Goal: Information Seeking & Learning: Learn about a topic

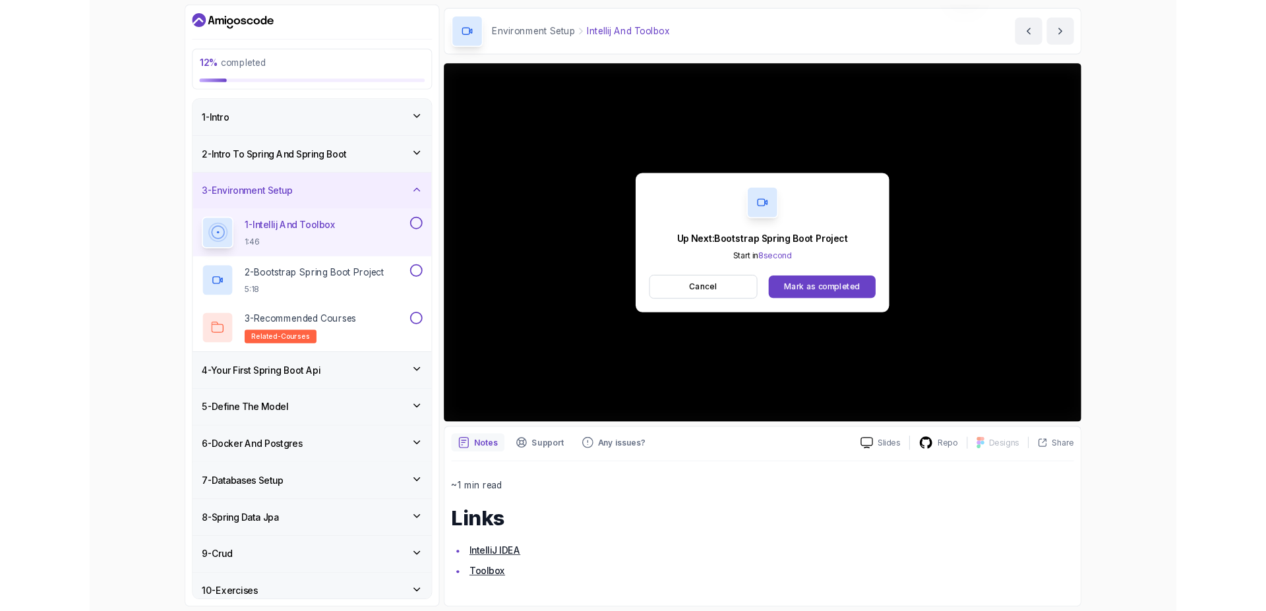
scroll to position [144, 0]
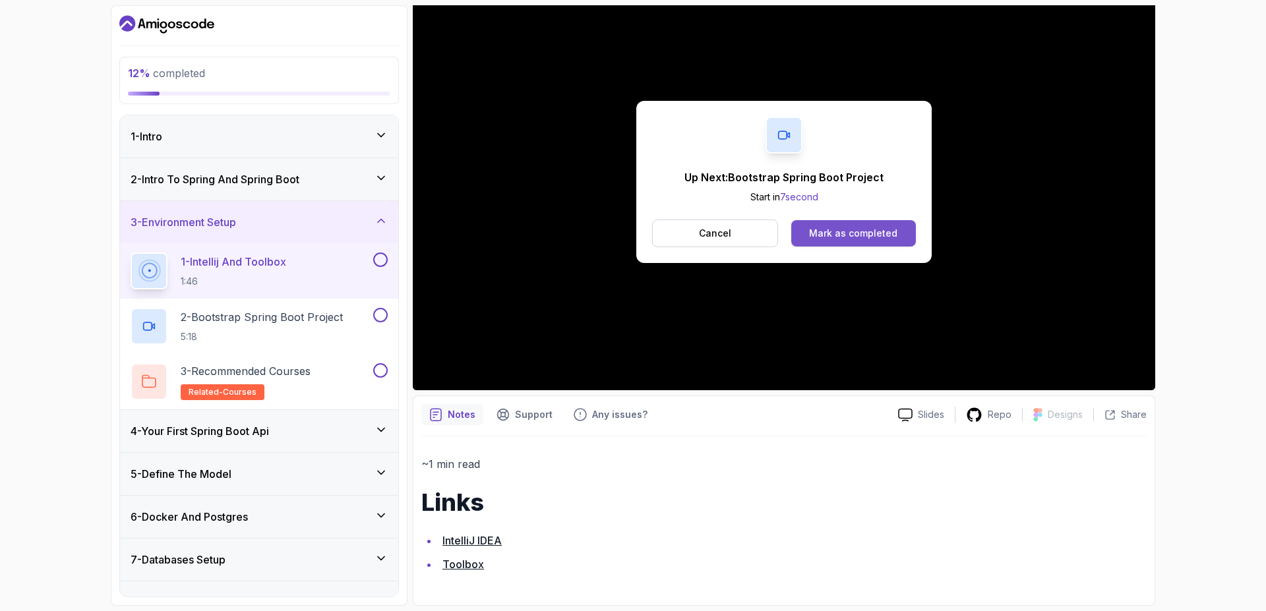
click at [891, 229] on div "Mark as completed" at bounding box center [853, 233] width 88 height 13
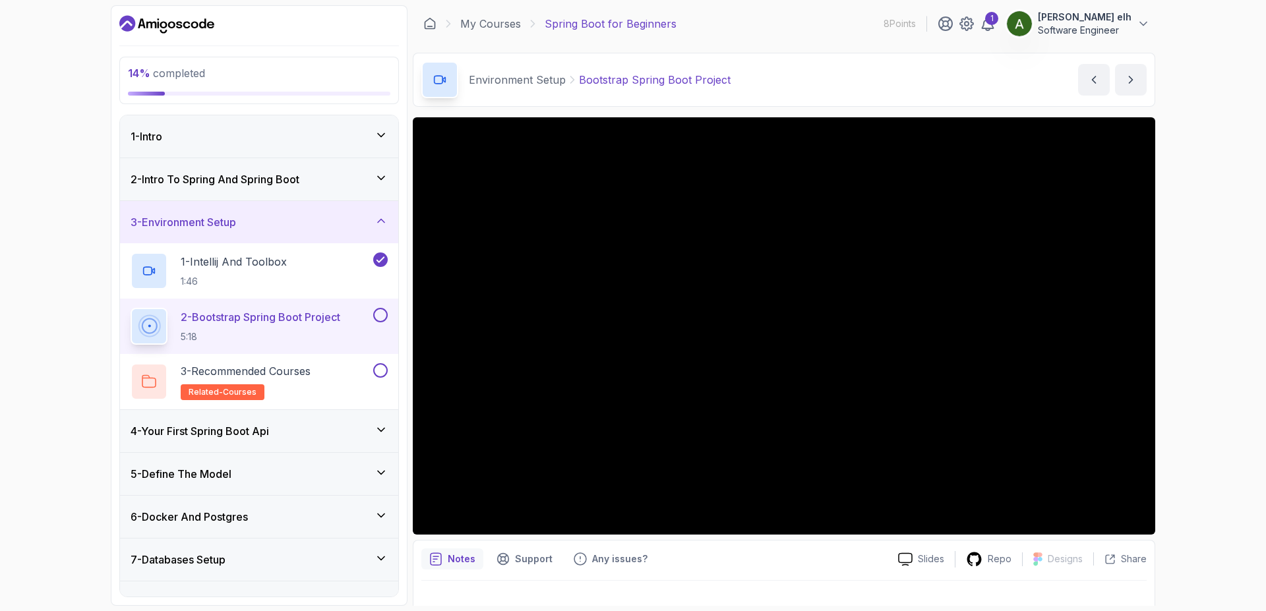
click at [1173, 206] on div "14 % completed 1 - Intro 2 - Intro To Spring And Spring Boot 3 - Environment Se…" at bounding box center [633, 305] width 1266 height 611
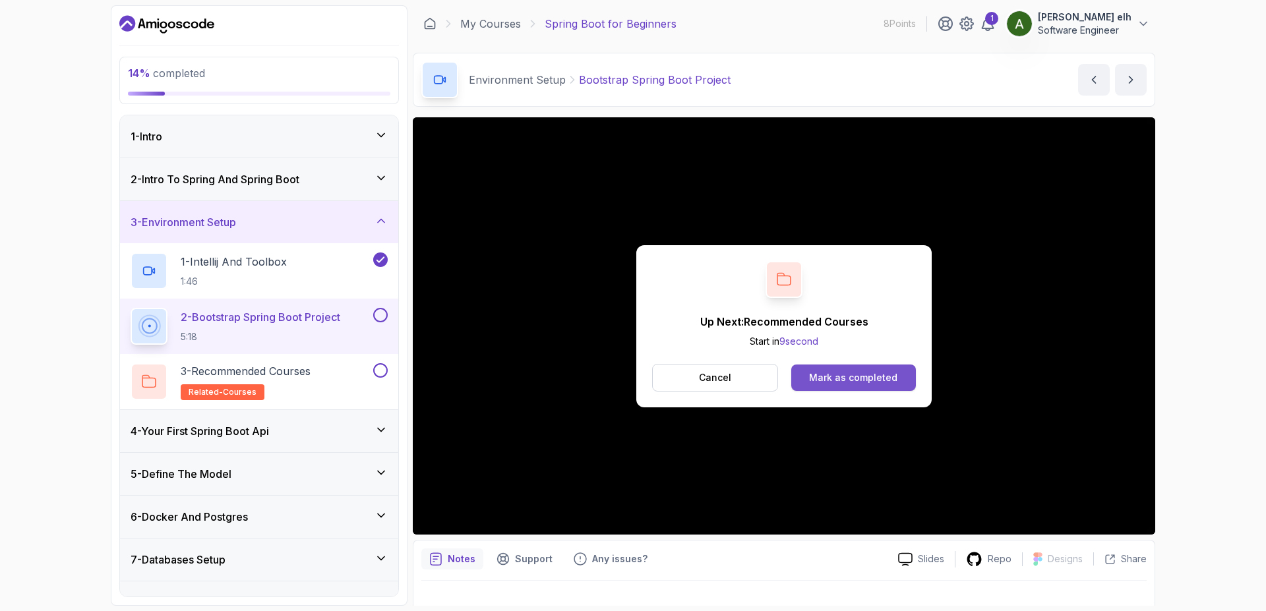
click at [823, 371] on div "Mark as completed" at bounding box center [853, 377] width 88 height 13
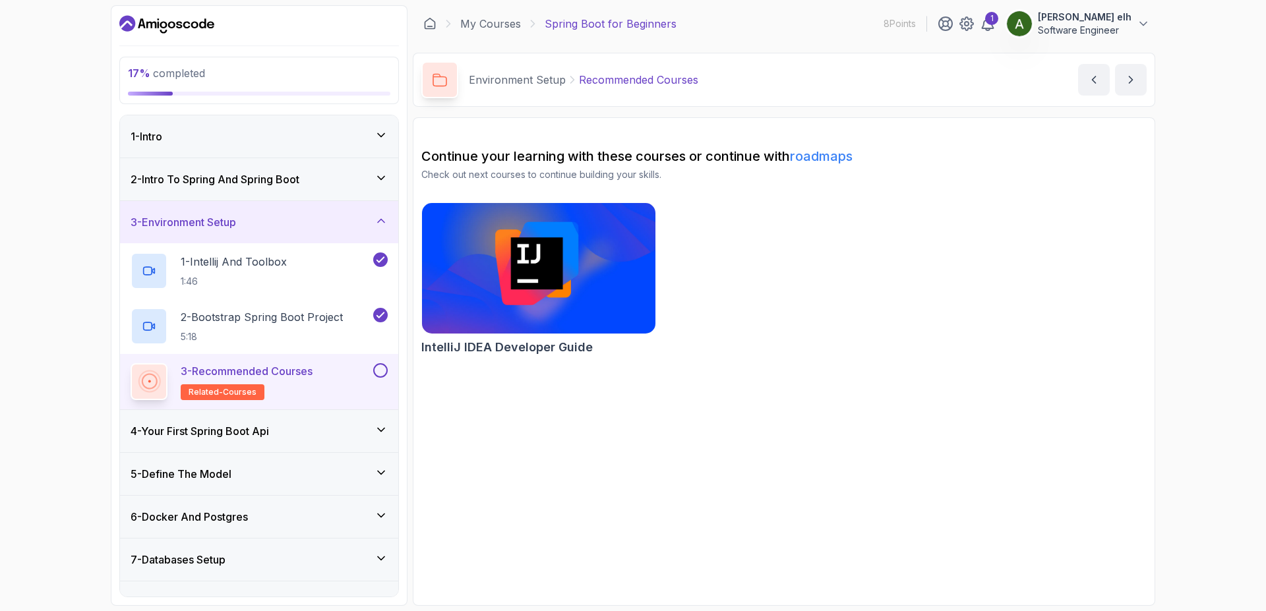
click at [543, 287] on img at bounding box center [538, 268] width 245 height 137
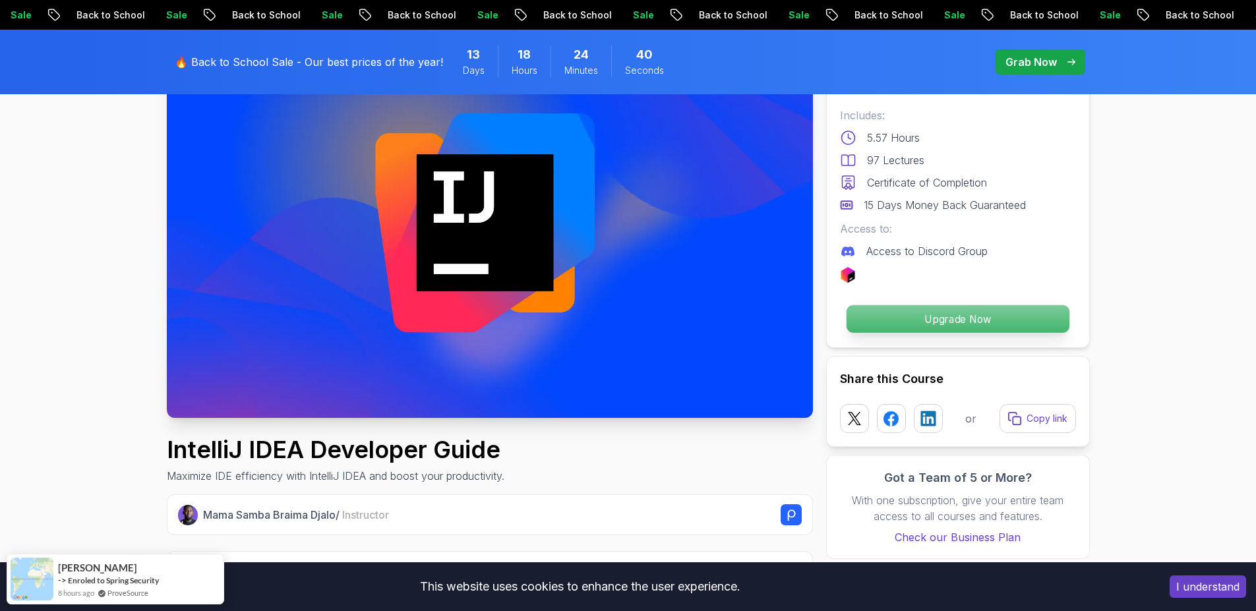
click at [895, 310] on p "Upgrade Now" at bounding box center [957, 319] width 223 height 28
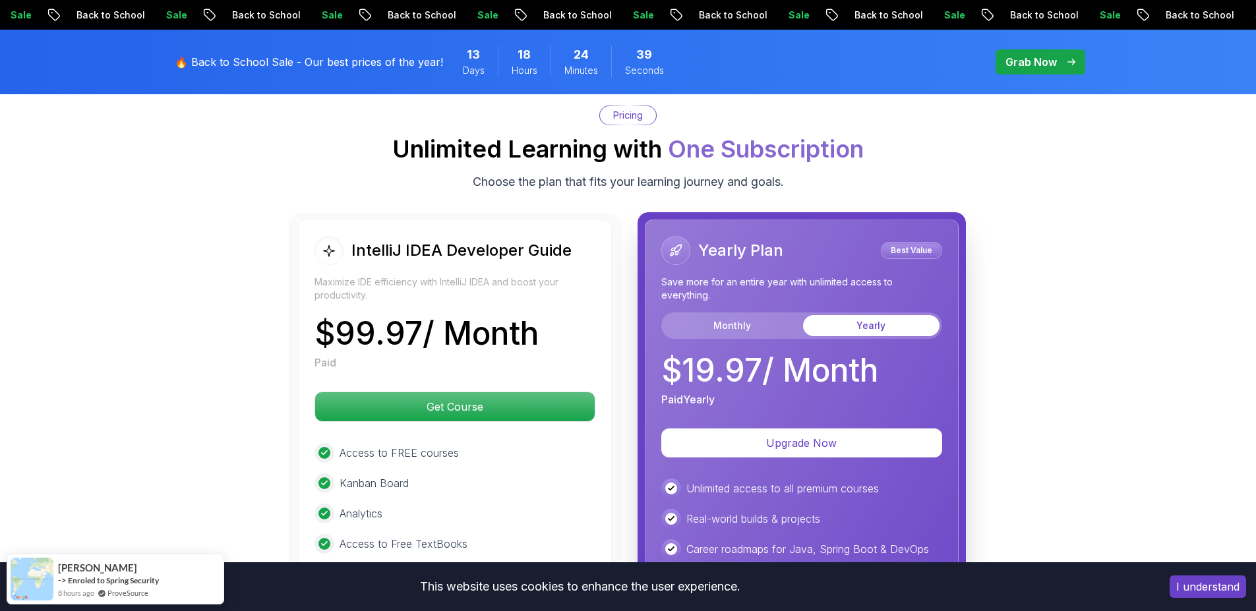
scroll to position [3023, 0]
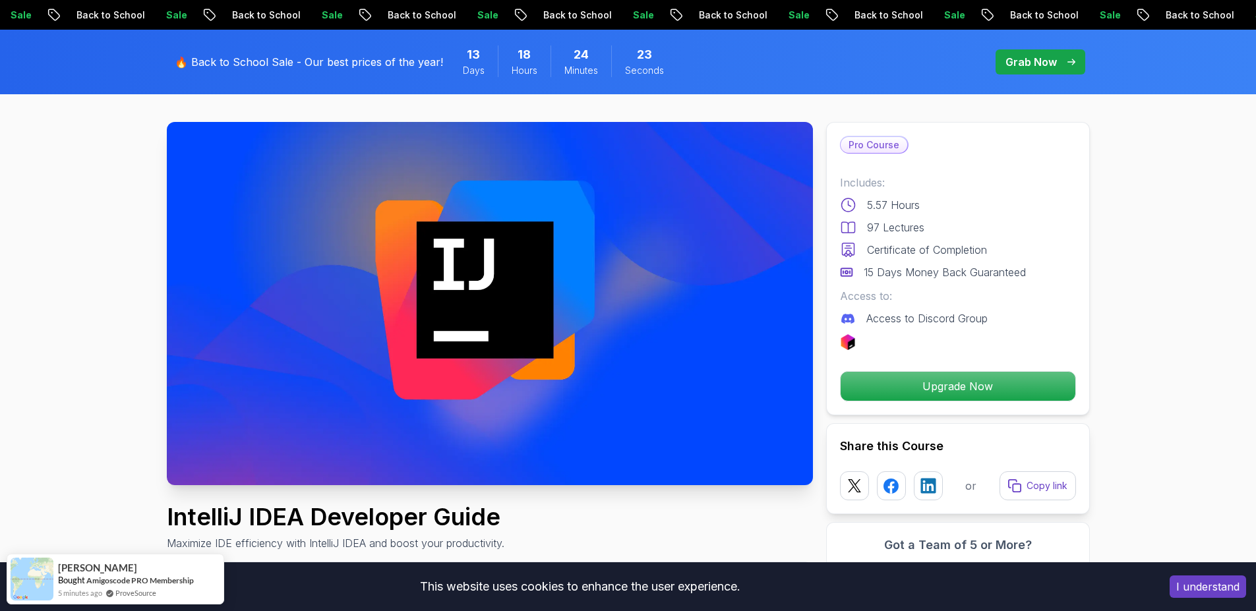
scroll to position [0, 0]
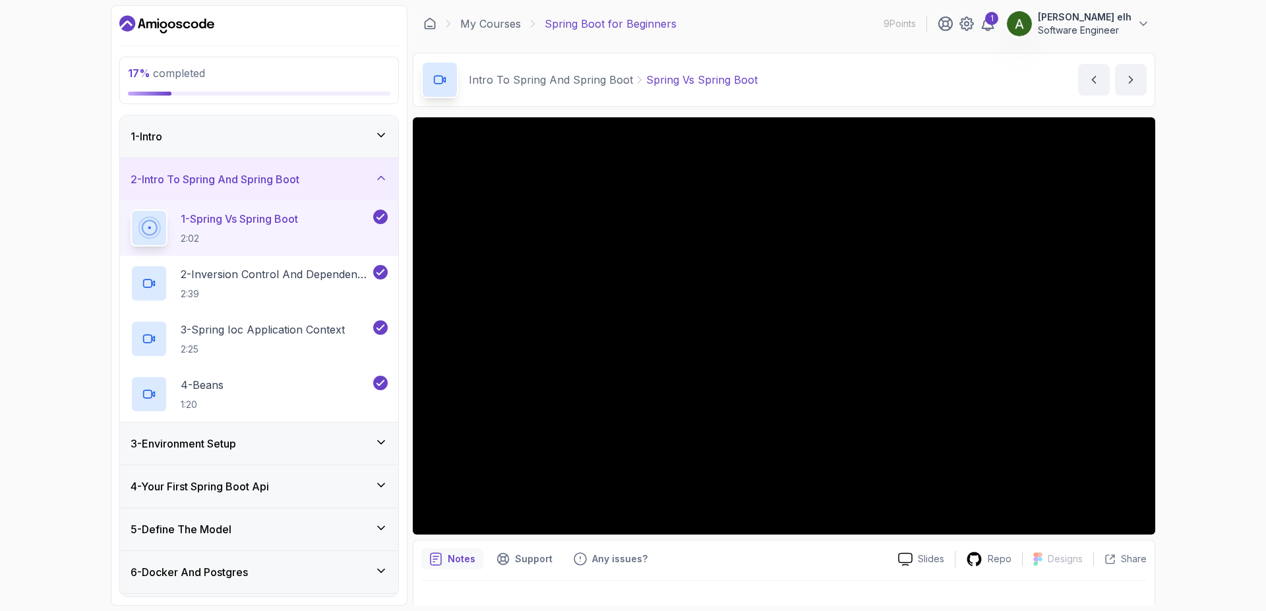
click at [268, 452] on div "3 - Environment Setup" at bounding box center [259, 444] width 278 height 42
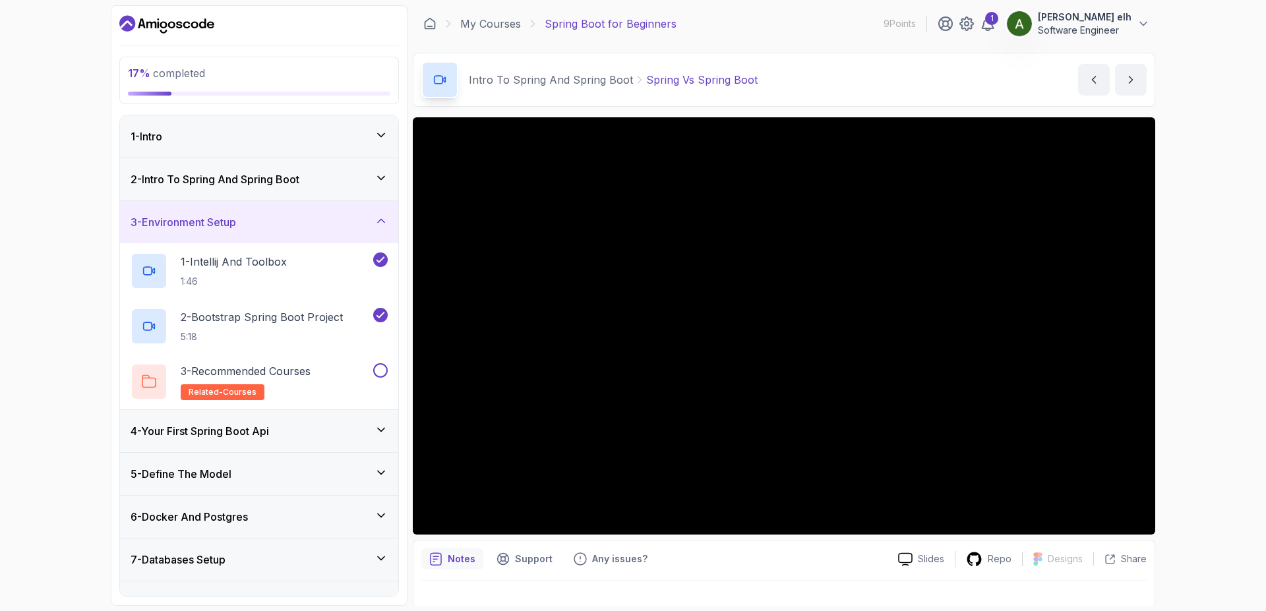
click at [287, 446] on div "4 - Your First Spring Boot Api" at bounding box center [259, 431] width 278 height 42
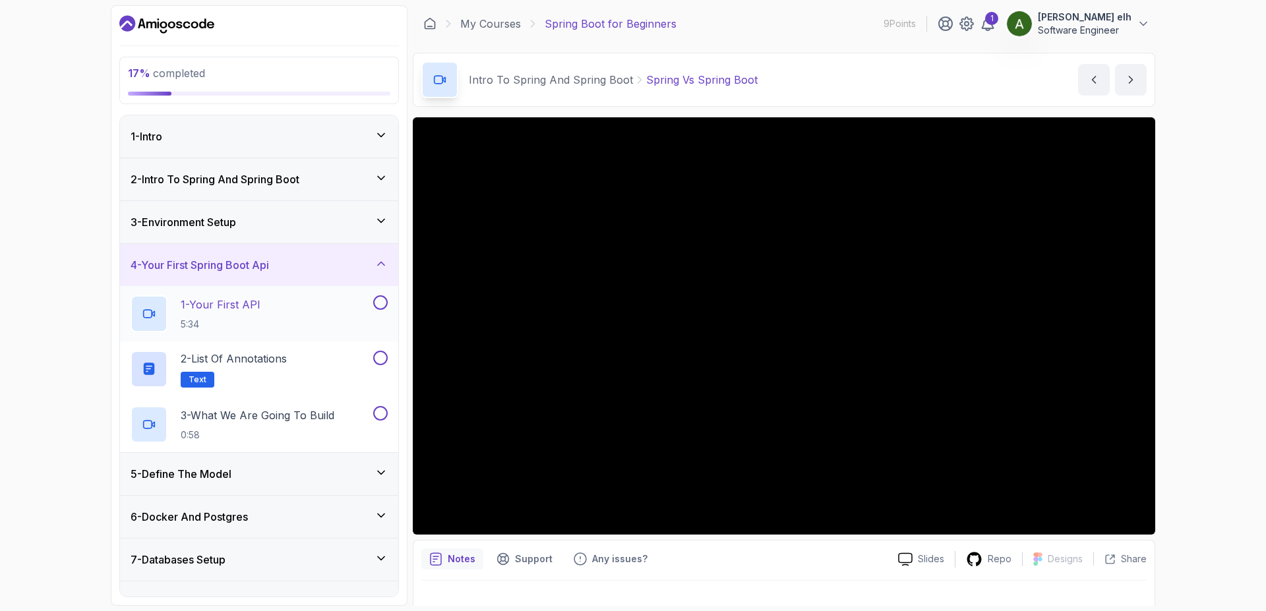
click at [275, 318] on div "1 - Your First API 5:34" at bounding box center [251, 313] width 240 height 37
